Goal: Task Accomplishment & Management: Use online tool/utility

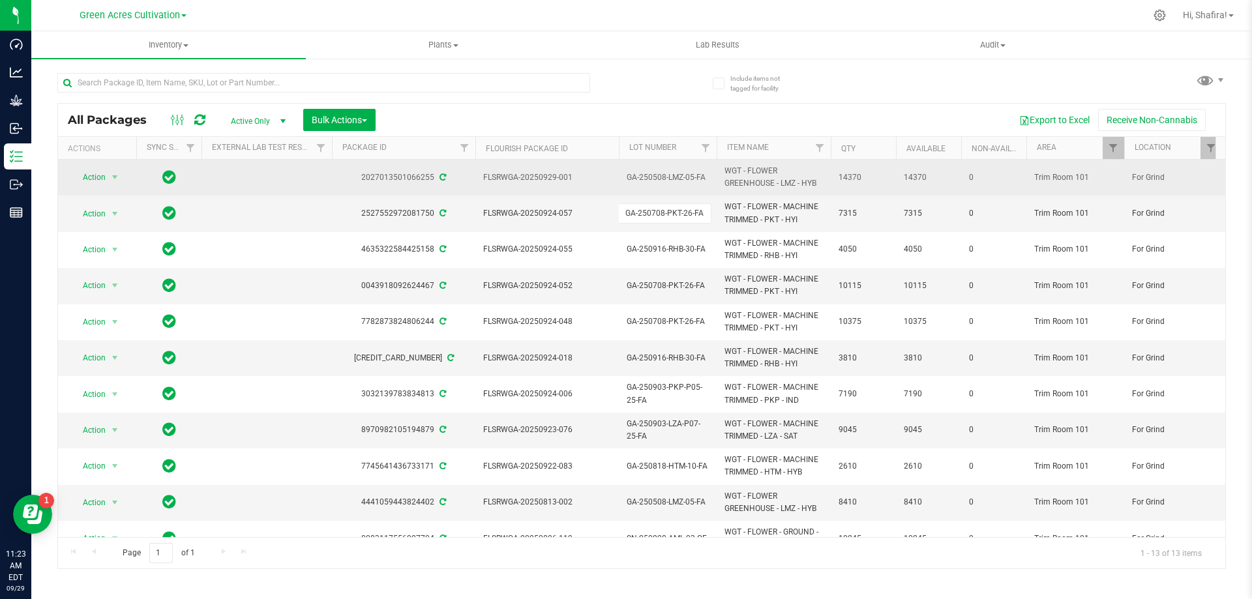
click at [671, 180] on span "GA-250508-LMZ-05-FA" at bounding box center [668, 178] width 82 height 12
click at [671, 180] on input "GA-250508-LMZ-05-FA" at bounding box center [664, 178] width 93 height 20
click at [317, 84] on input "text" at bounding box center [323, 83] width 533 height 20
paste input "GA-250508-LMZ-05-FA"
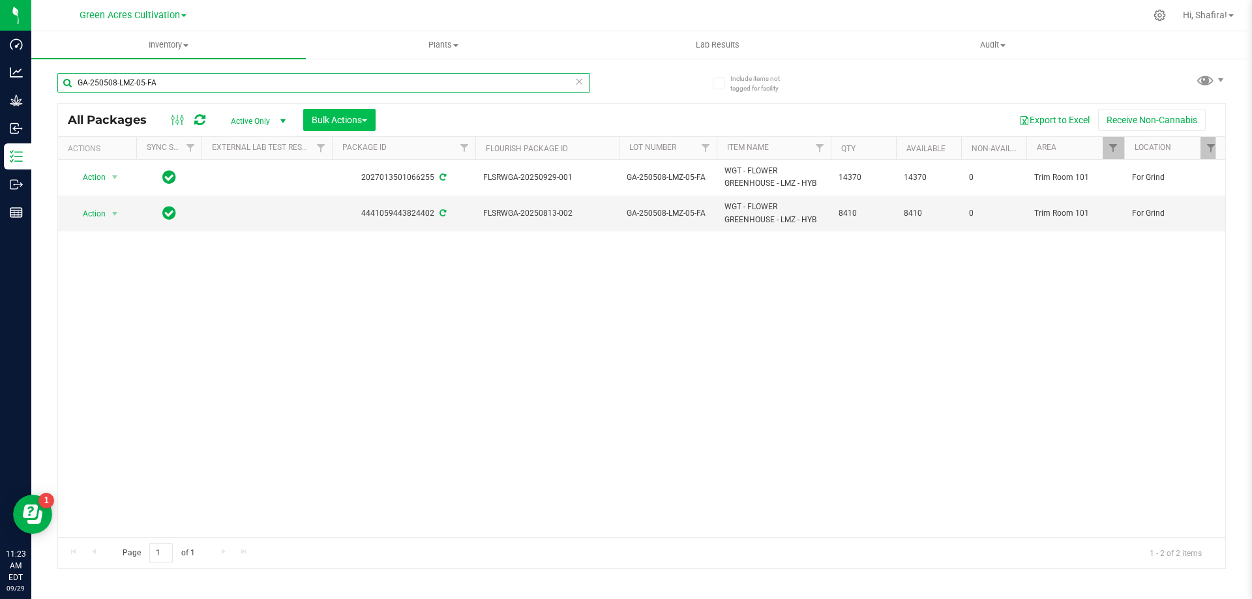
type input "GA-250508-LMZ-05-FA"
click at [357, 124] on span "Bulk Actions" at bounding box center [339, 120] width 55 height 10
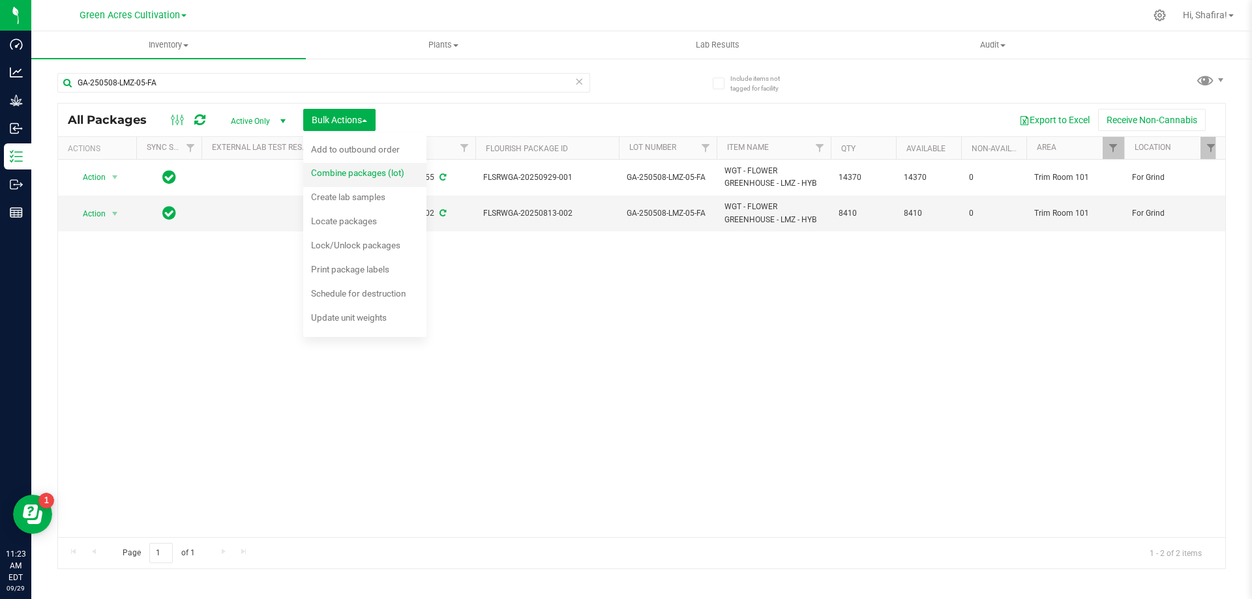
click at [349, 182] on div "Combine packages (lot)" at bounding box center [366, 174] width 111 height 21
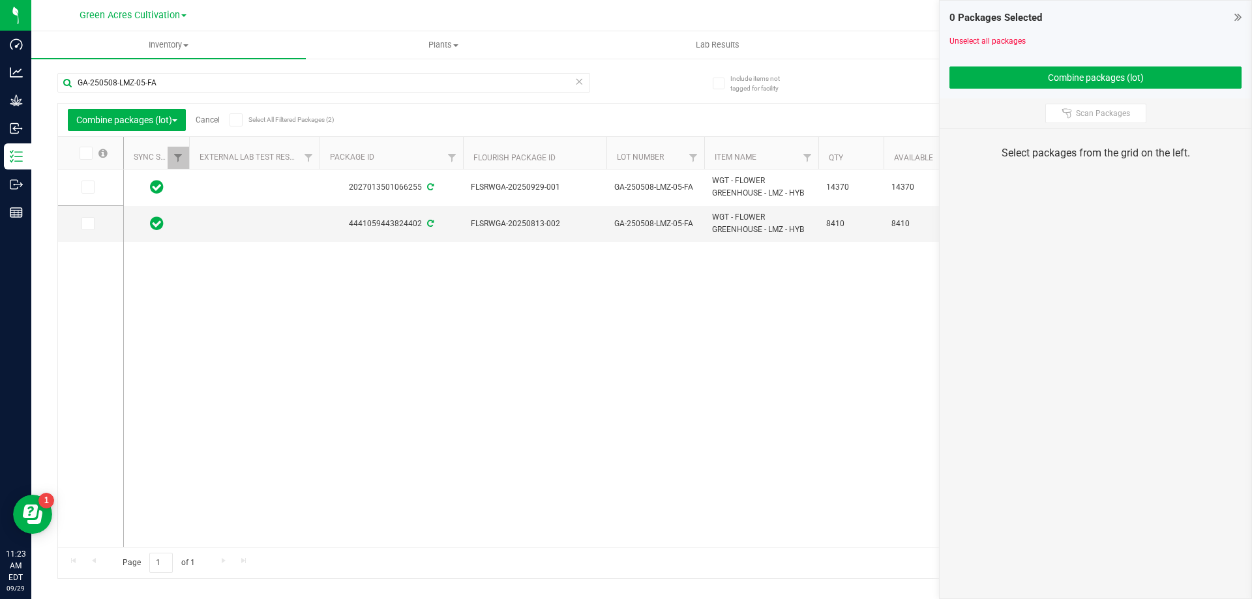
click at [93, 163] on th at bounding box center [90, 153] width 65 height 33
click at [92, 162] on th at bounding box center [90, 153] width 65 height 33
click at [91, 153] on span at bounding box center [86, 153] width 13 height 13
click at [0, 0] on input "checkbox" at bounding box center [0, 0] width 0 height 0
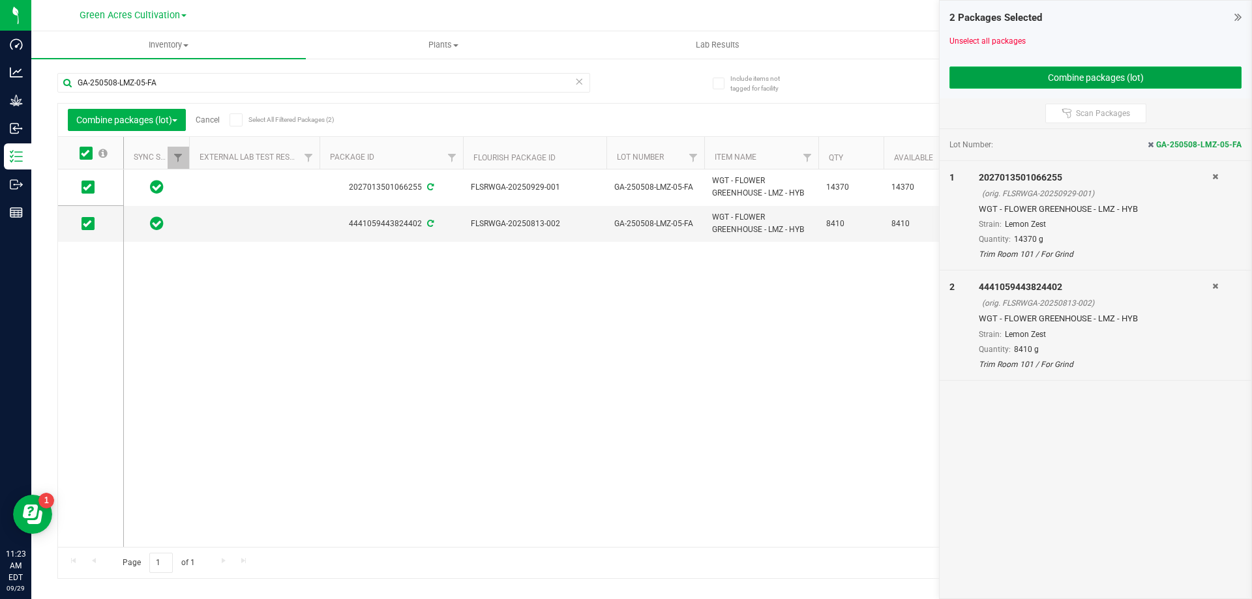
click at [1209, 67] on button "Combine packages (lot)" at bounding box center [1096, 78] width 292 height 22
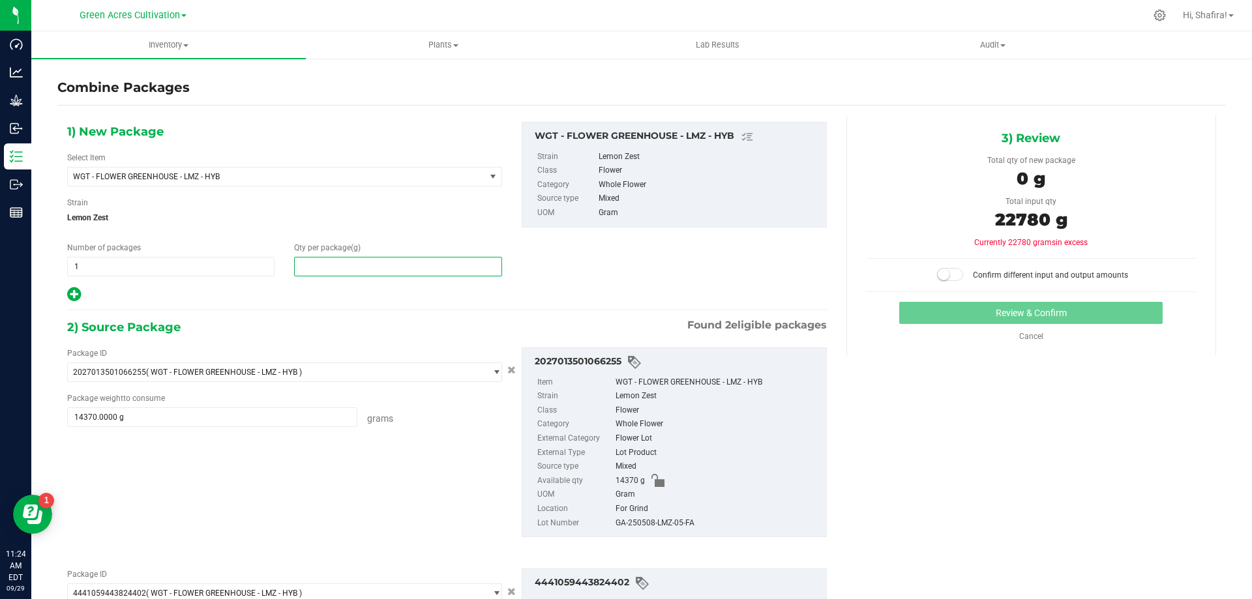
click at [327, 264] on span at bounding box center [397, 267] width 207 height 20
type input "22780"
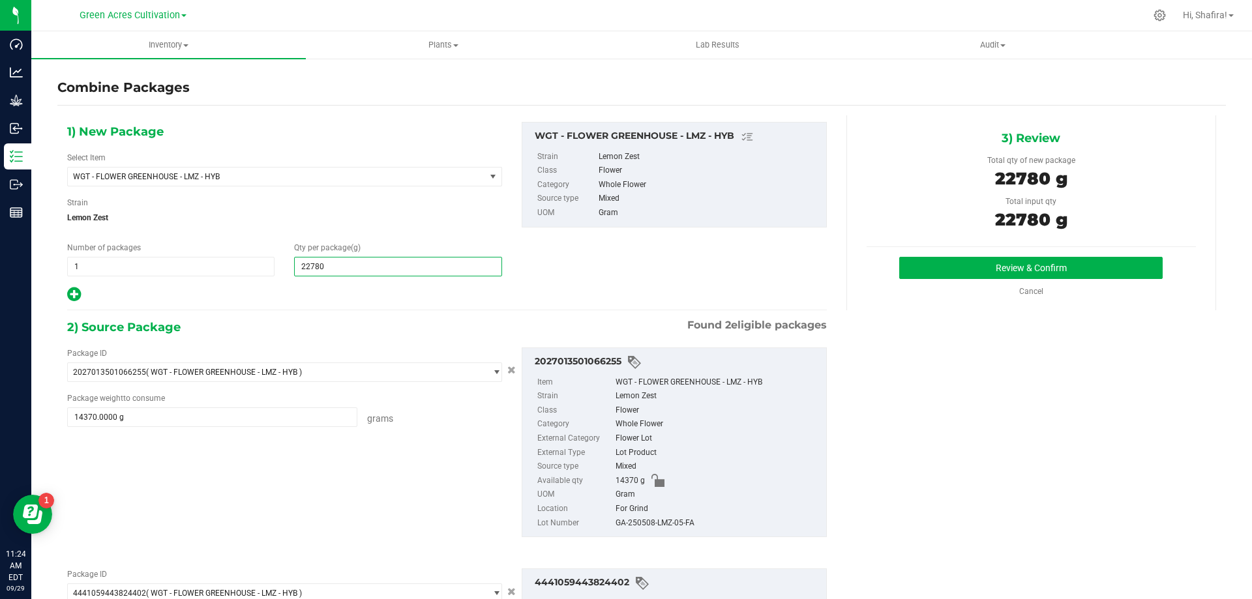
type input "22,780"
drag, startPoint x: 656, startPoint y: 515, endPoint x: 656, endPoint y: 523, distance: 8.5
click at [656, 515] on div "For Grind" at bounding box center [718, 509] width 204 height 14
click at [656, 523] on div "GA-250508-LMZ-05-FA" at bounding box center [718, 524] width 204 height 14
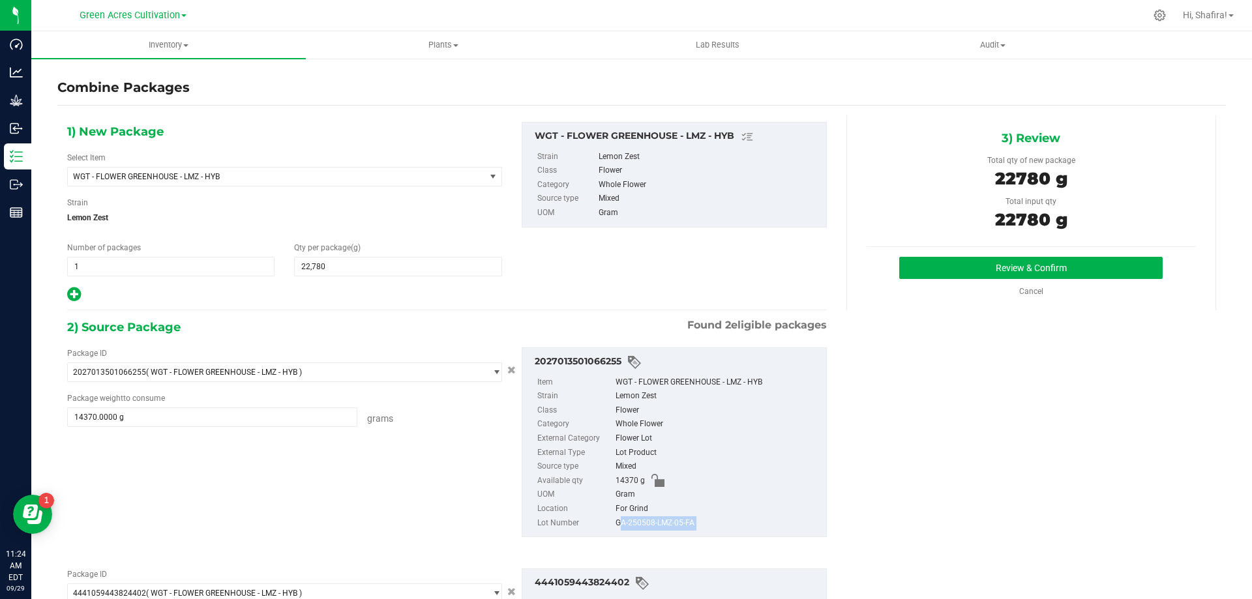
click at [656, 523] on div "GA-250508-LMZ-05-FA" at bounding box center [718, 524] width 204 height 14
copy div "GA-250508-LMZ-05-FA"
click at [958, 279] on div "Review & Confirm Cancel" at bounding box center [1031, 277] width 329 height 40
click at [958, 277] on button "Review & Confirm" at bounding box center [1032, 268] width 264 height 22
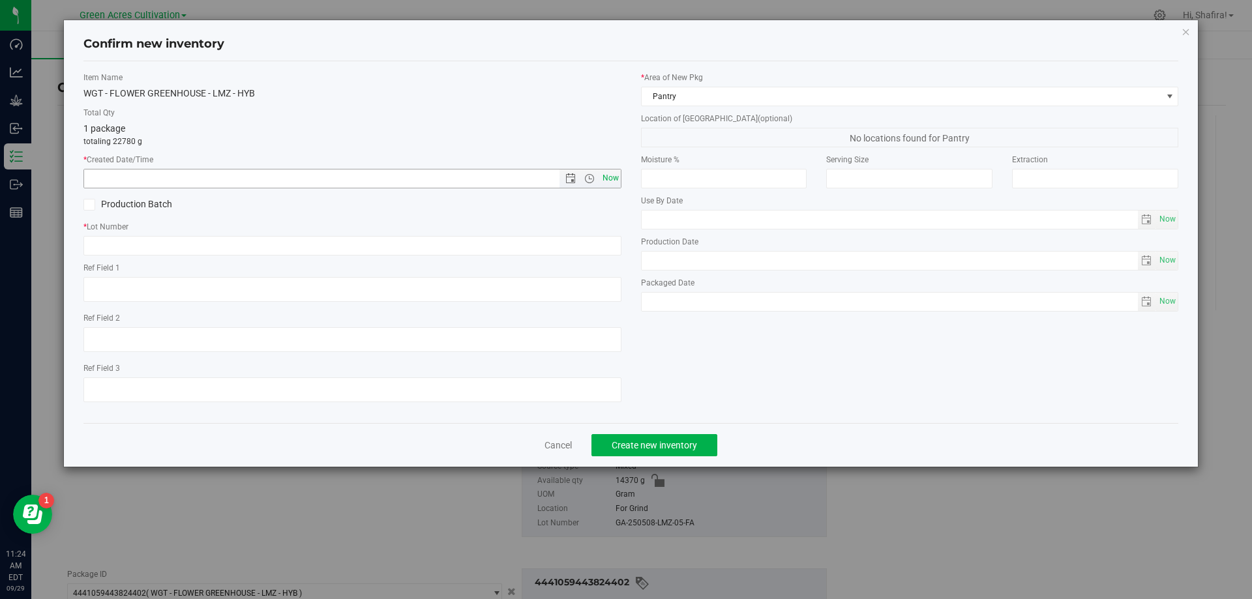
click at [613, 181] on span "Now" at bounding box center [610, 178] width 22 height 19
type input "[DATE] 11:24 AM"
paste input "GA-250508-LMZ-05-FA"
type input "GA-250508-LMZ-05-FA"
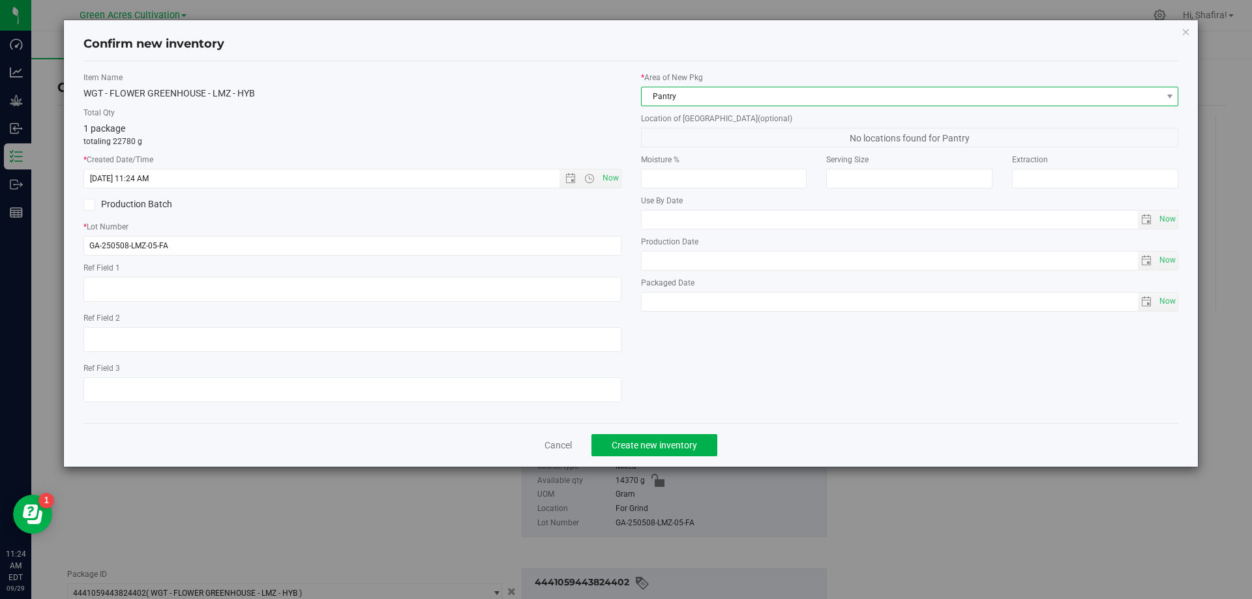
click at [721, 104] on span "Pantry" at bounding box center [902, 96] width 521 height 18
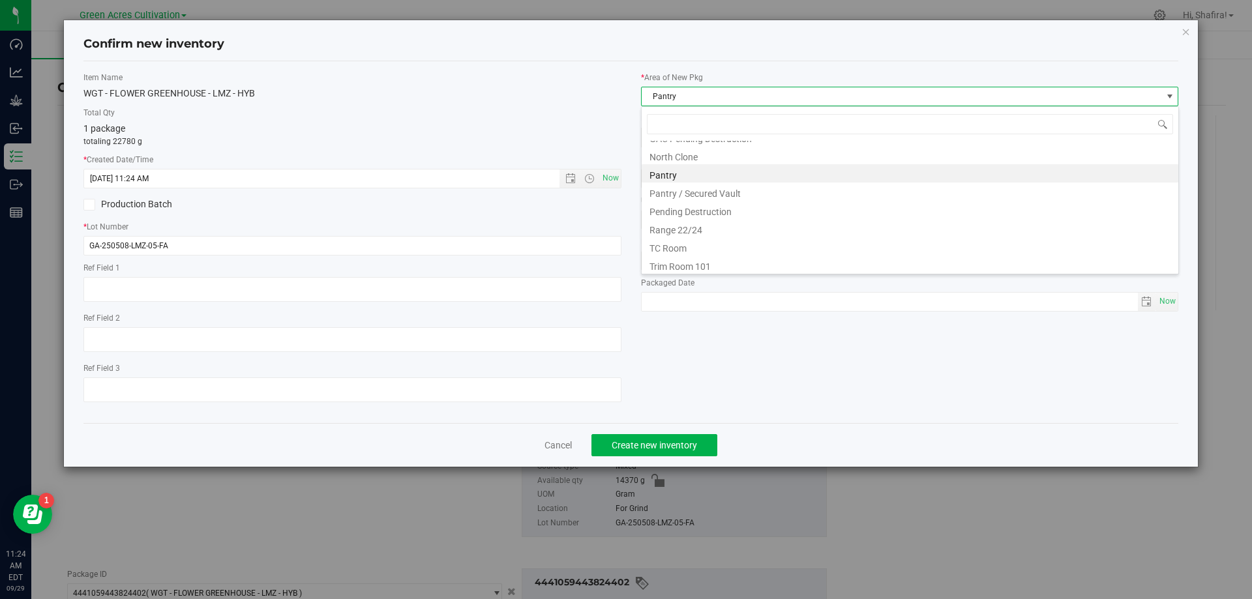
scroll to position [198, 0]
click at [697, 267] on li "Trim Room 101" at bounding box center [910, 262] width 537 height 18
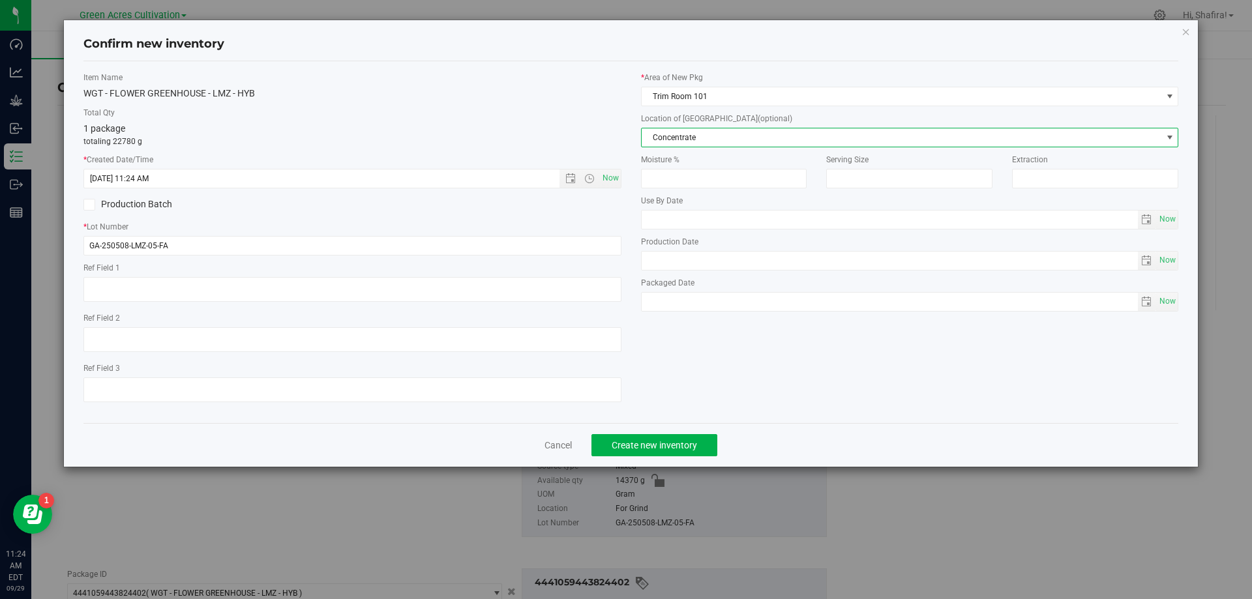
click at [711, 140] on span "Concentrate" at bounding box center [902, 138] width 521 height 18
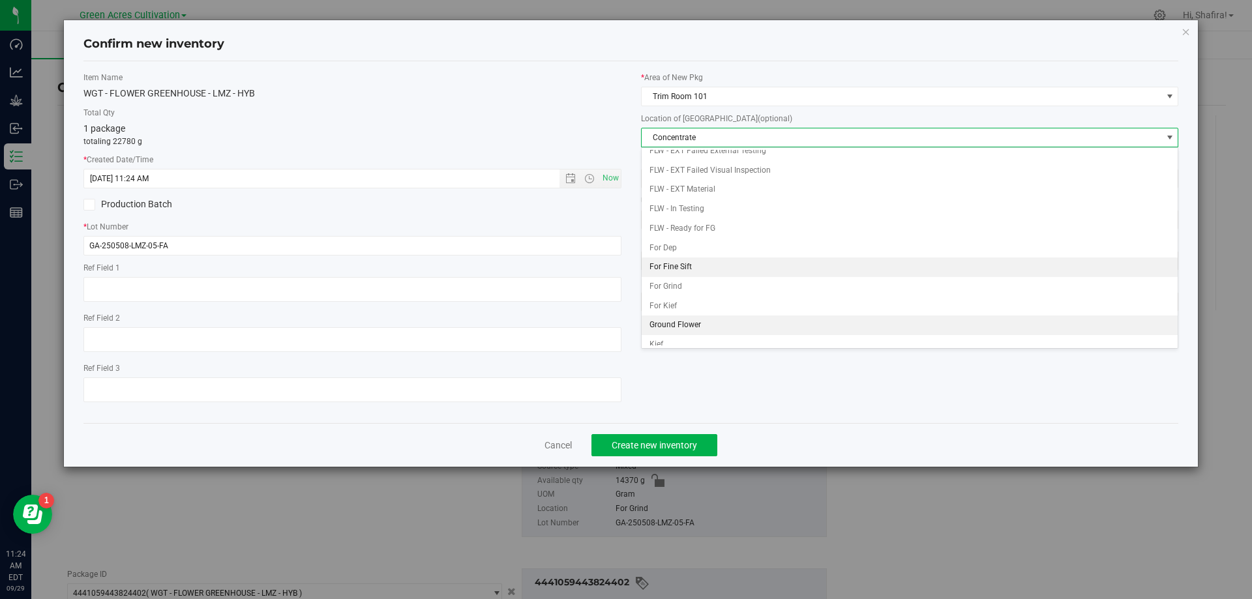
scroll to position [134, 0]
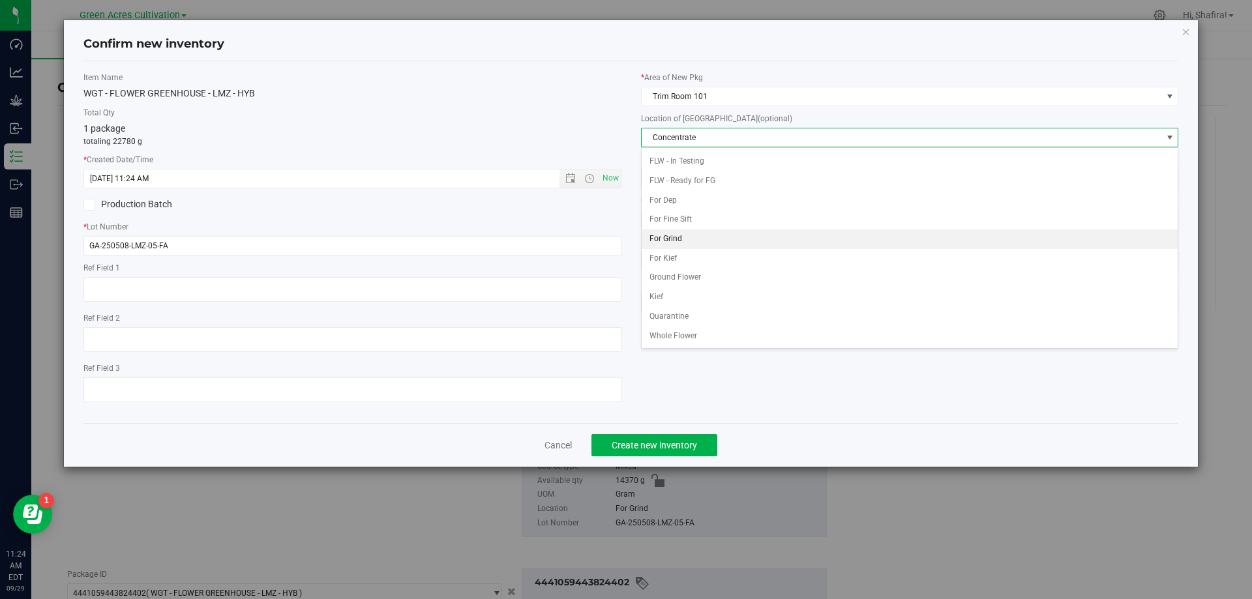
click at [678, 247] on li "For Grind" at bounding box center [910, 240] width 537 height 20
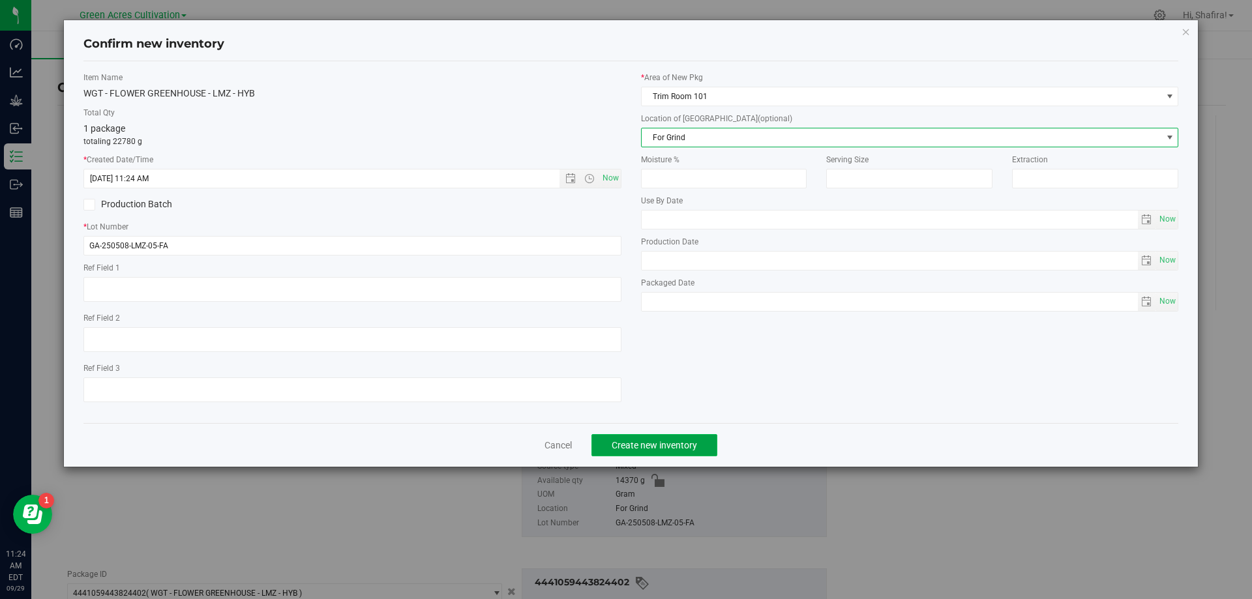
click at [660, 444] on span "Create new inventory" at bounding box center [654, 445] width 85 height 10
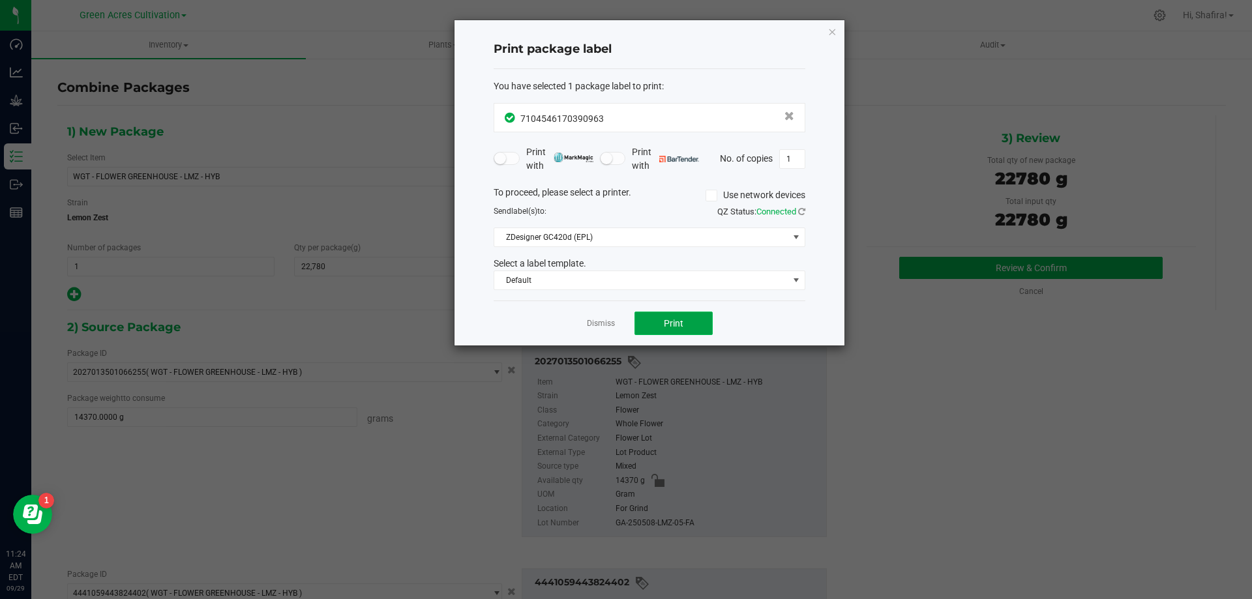
click at [682, 318] on span "Print" at bounding box center [674, 323] width 20 height 10
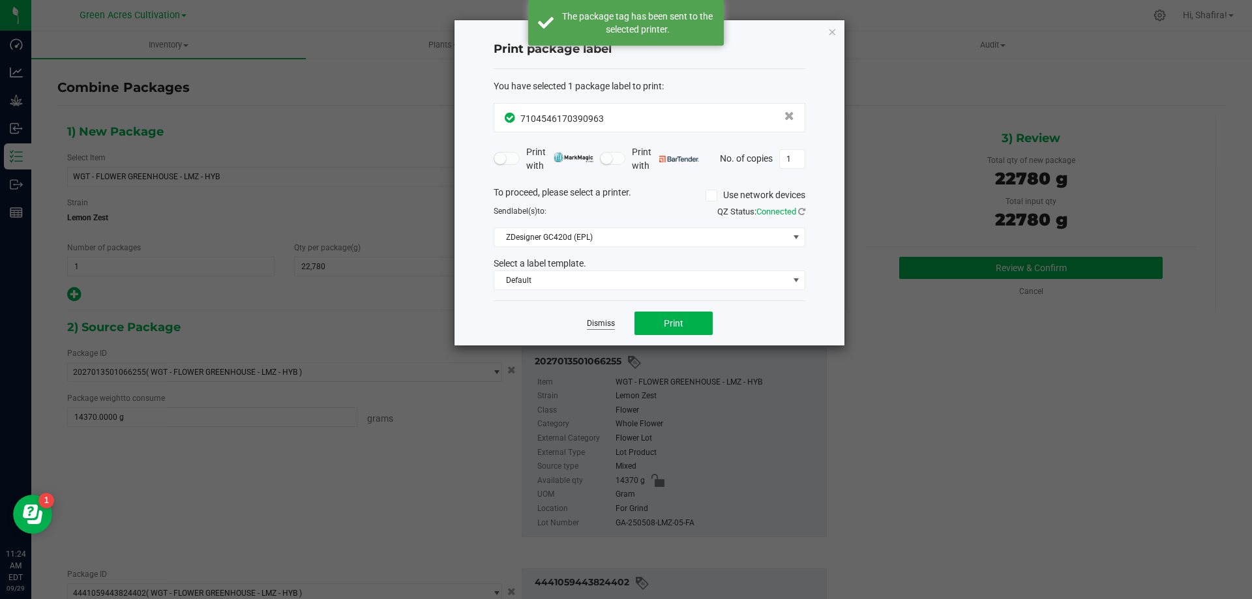
click at [607, 322] on link "Dismiss" at bounding box center [601, 323] width 28 height 11
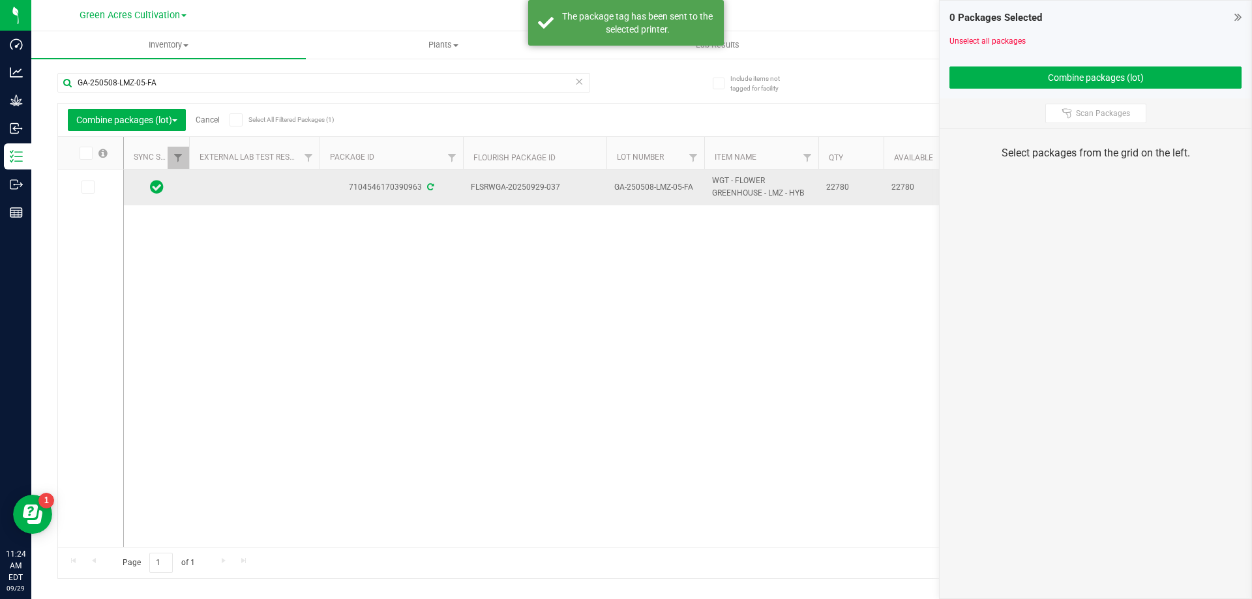
click at [539, 179] on td "FLSRWGA-20250929-037" at bounding box center [535, 188] width 144 height 36
click at [539, 189] on span "FLSRWGA-20250929-037" at bounding box center [535, 187] width 128 height 12
copy tr "FLSRWGA-20250929-037"
